Goal: Information Seeking & Learning: Find specific page/section

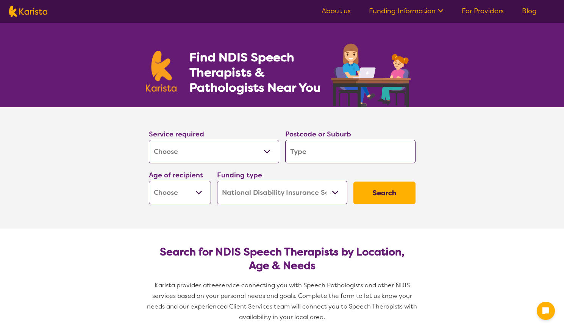
select select "[MEDICAL_DATA]"
select select "NDIS"
select select "[MEDICAL_DATA]"
select select "NDIS"
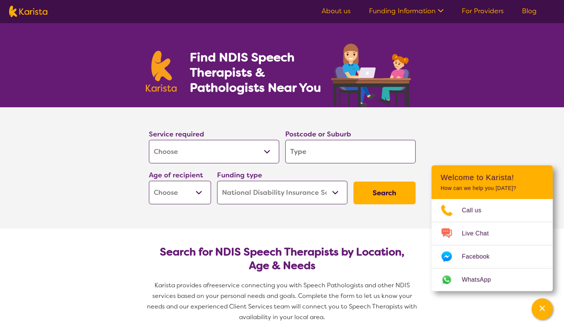
click at [301, 152] on input "search" at bounding box center [350, 151] width 130 height 23
type input "2"
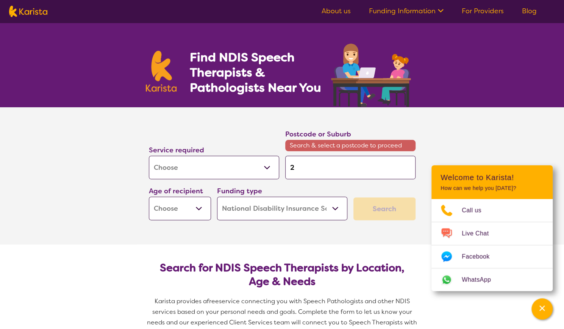
type input "20"
type input "206"
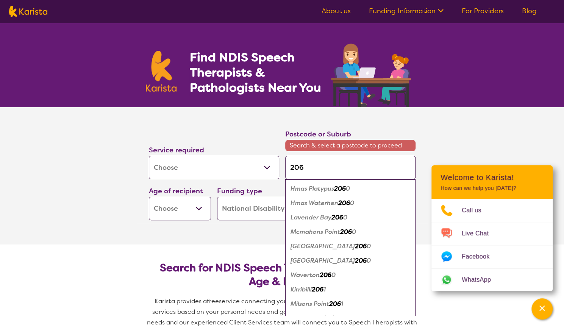
type input "2065"
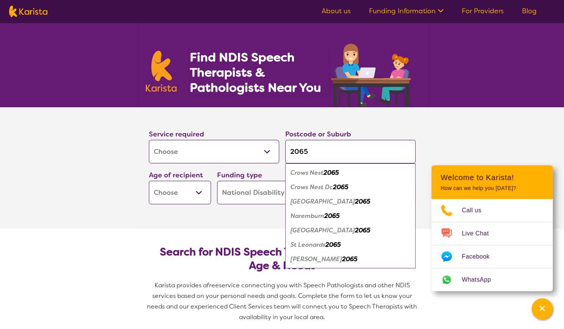
type input "2065"
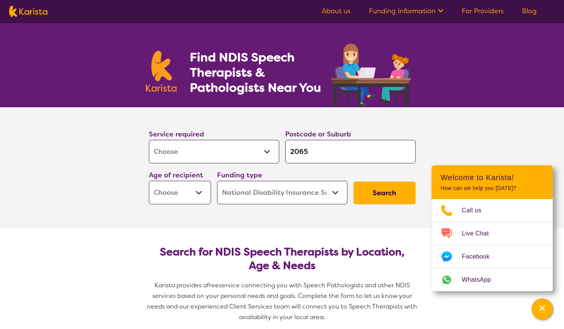
click at [198, 191] on select "Early Childhood - 0 to 9 Child - 10 to 11 Adolescent - 12 to 17 Adult - 18 to 6…" at bounding box center [180, 192] width 62 height 23
select select "AD"
click at [149, 181] on select "Early Childhood - 0 to 9 Child - 10 to 11 Adolescent - 12 to 17 Adult - 18 to 6…" at bounding box center [180, 192] width 62 height 23
select select "AD"
click at [374, 194] on button "Search" at bounding box center [385, 193] width 62 height 23
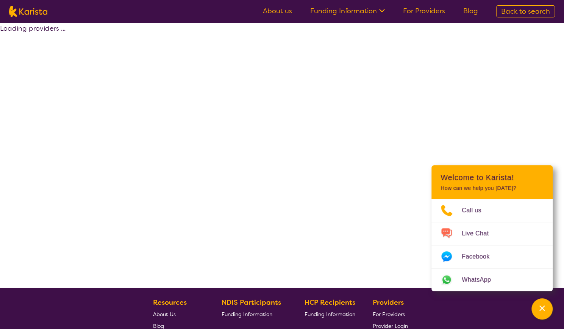
select select "by_score"
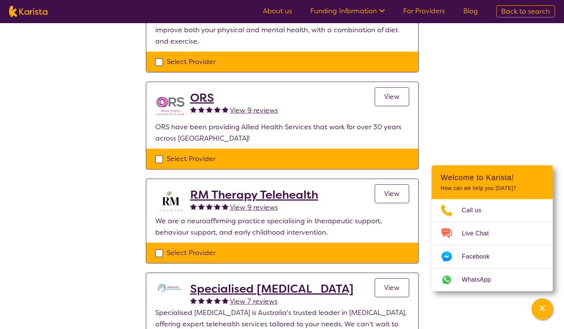
scroll to position [132, 0]
